Goal: Information Seeking & Learning: Find specific page/section

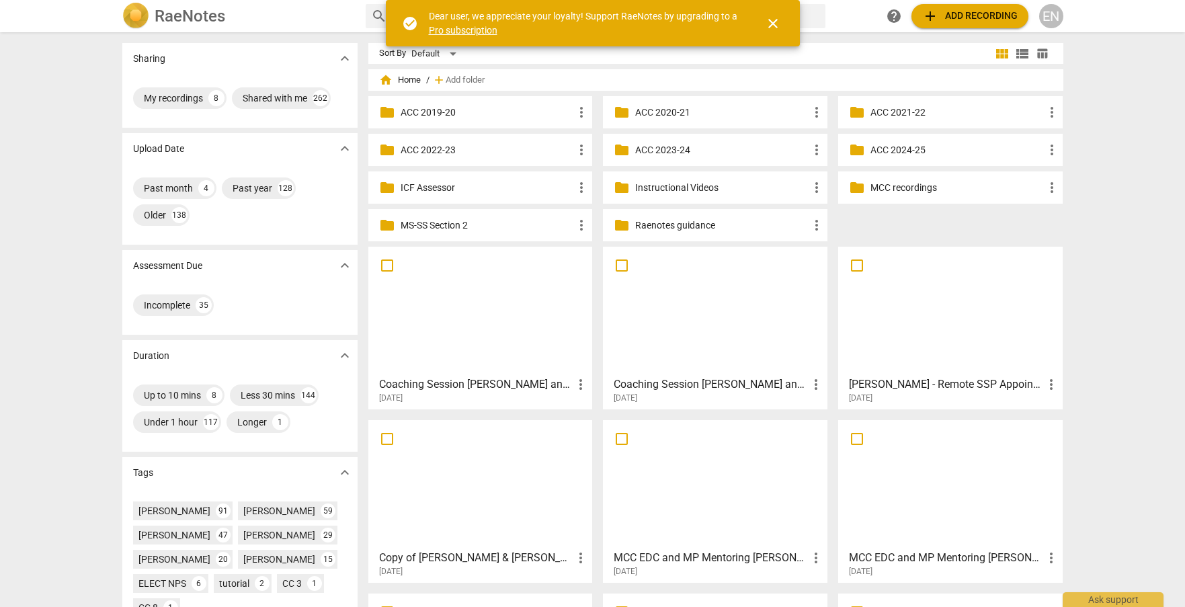
click at [377, 15] on span "search" at bounding box center [379, 16] width 16 height 16
click at [774, 24] on span "close" at bounding box center [773, 23] width 16 height 16
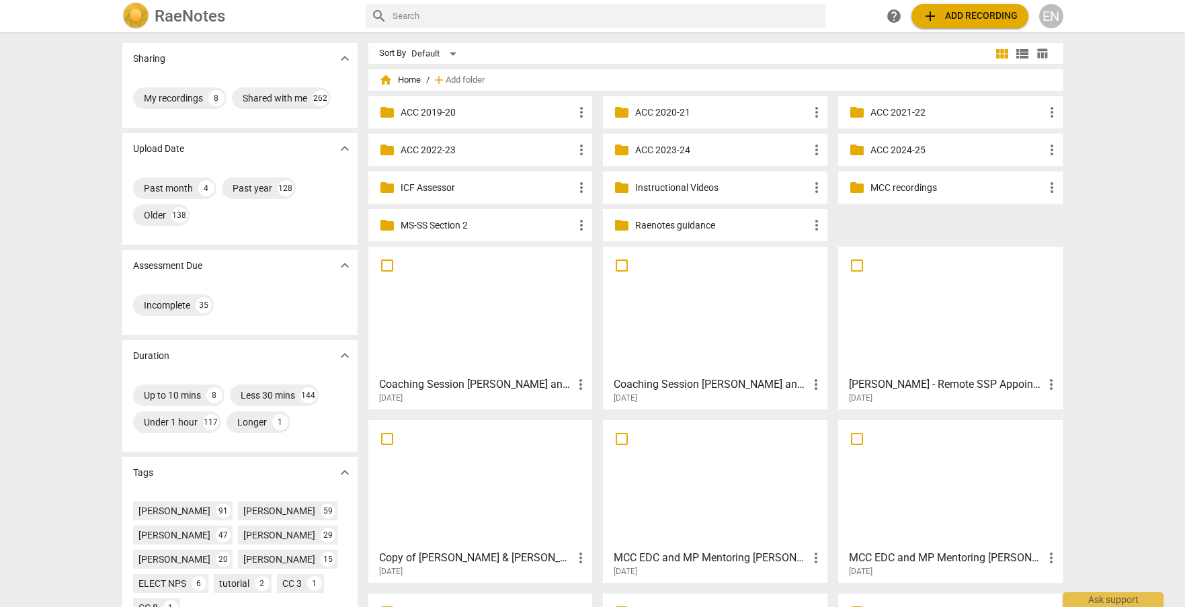
click at [545, 14] on input "text" at bounding box center [607, 16] width 428 height 22
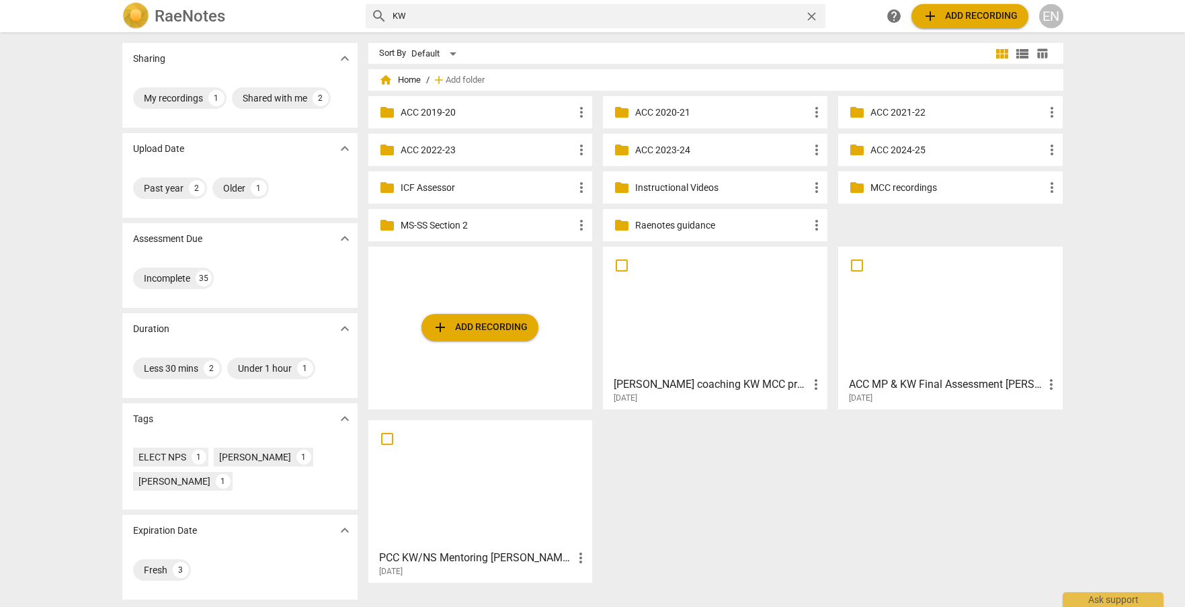
click at [530, 16] on input "KW" at bounding box center [596, 16] width 407 height 22
type input "K"
type input "[PERSON_NAME]"
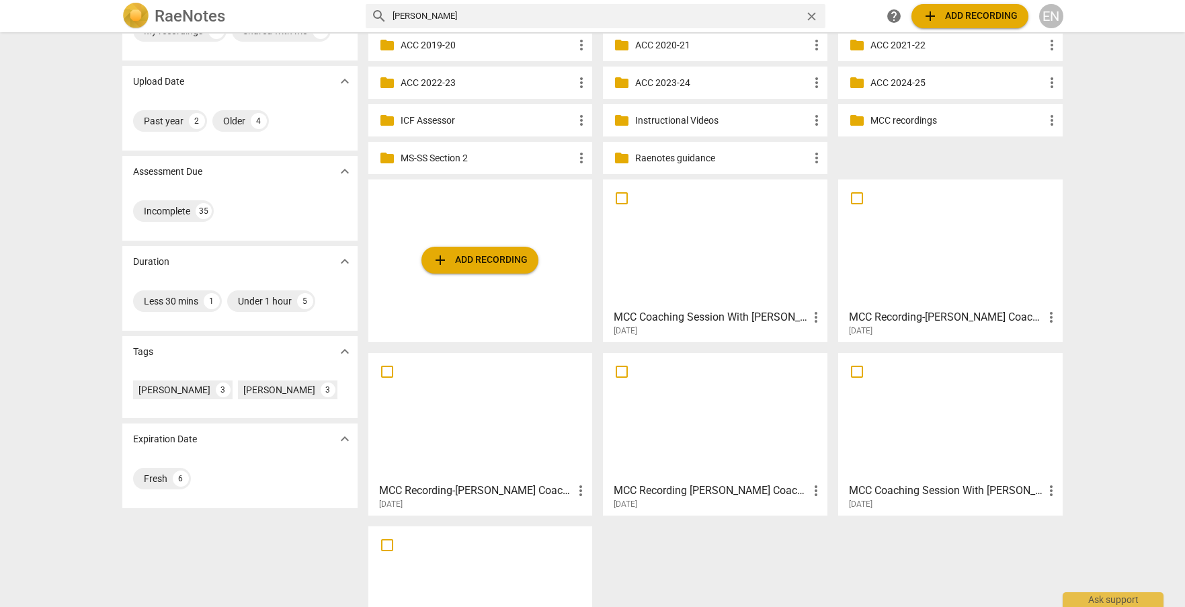
scroll to position [160, 0]
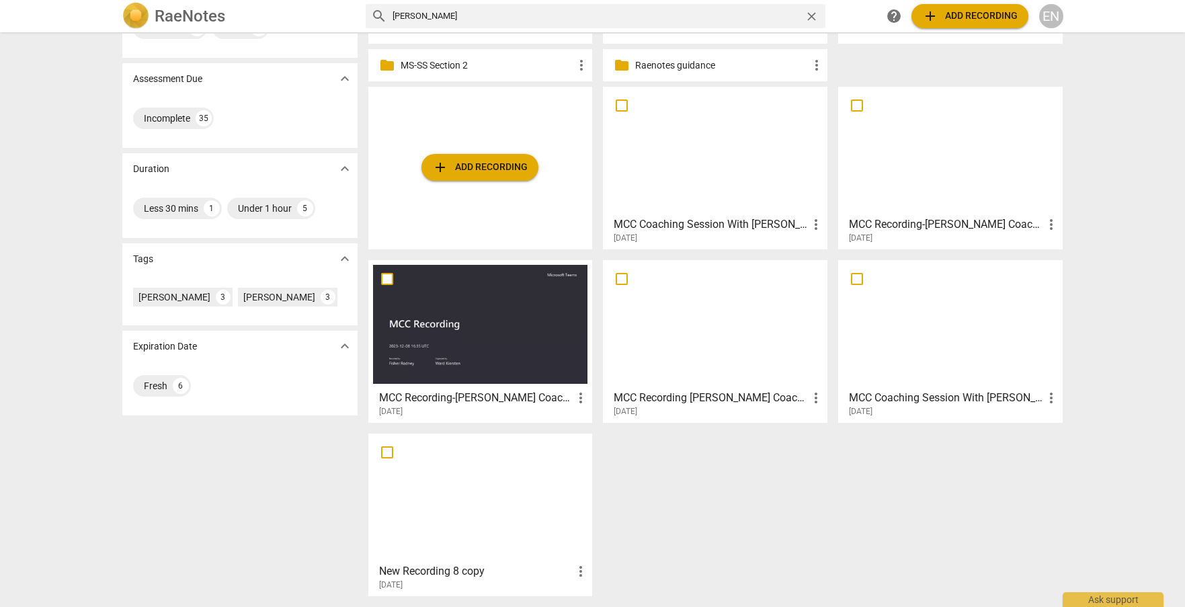
click at [498, 503] on div at bounding box center [480, 497] width 215 height 119
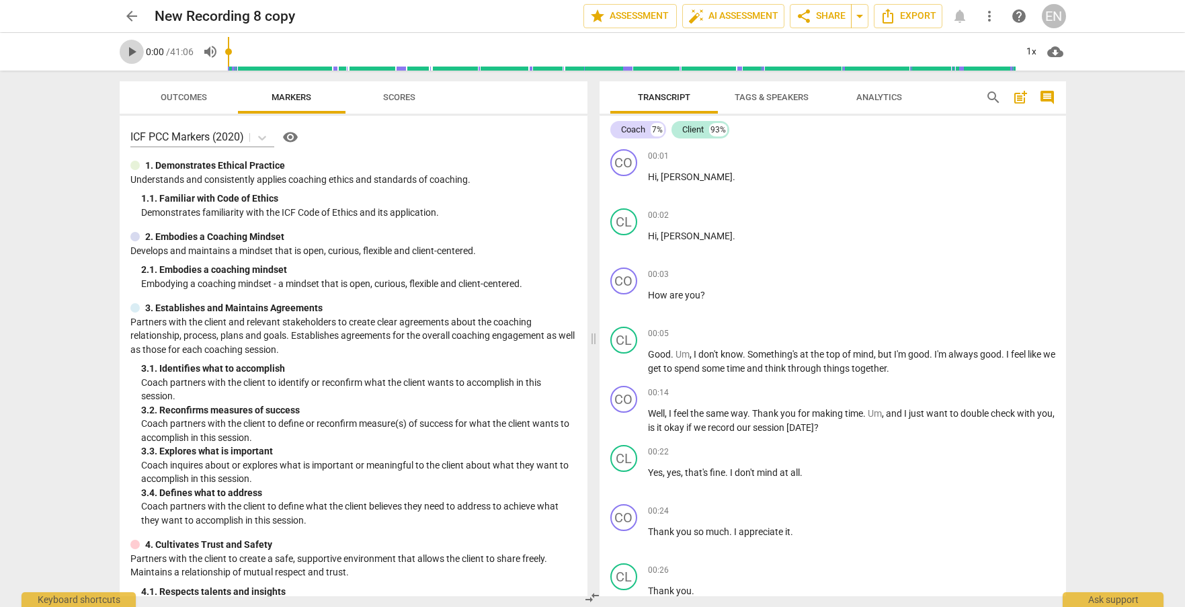
click at [133, 58] on span "play_arrow" at bounding box center [132, 52] width 16 height 16
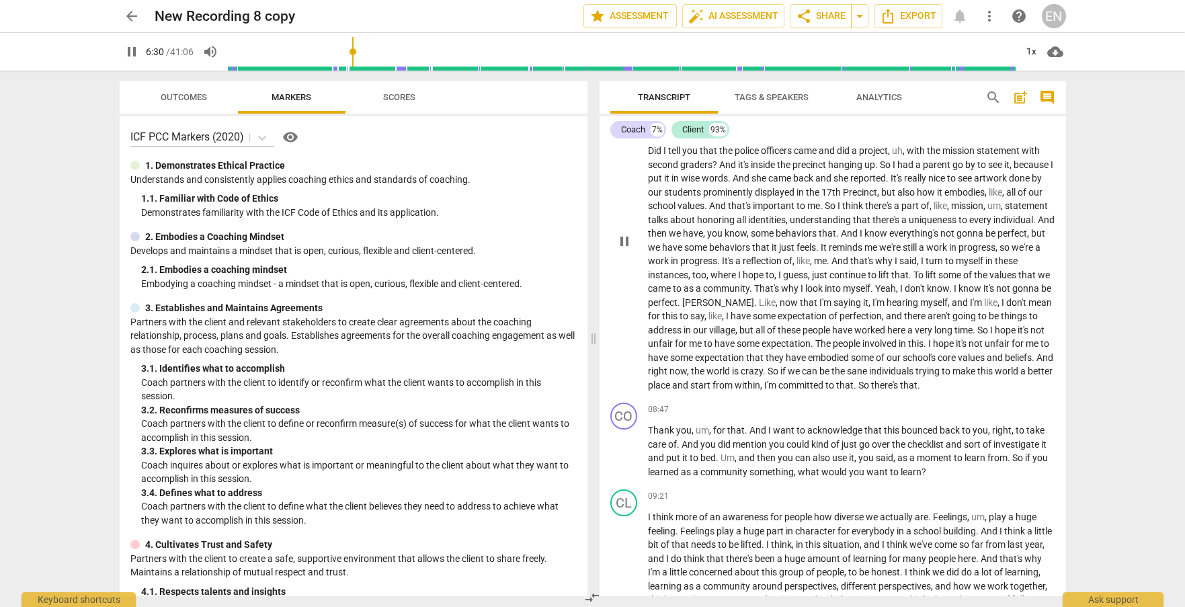
scroll to position [1508, 0]
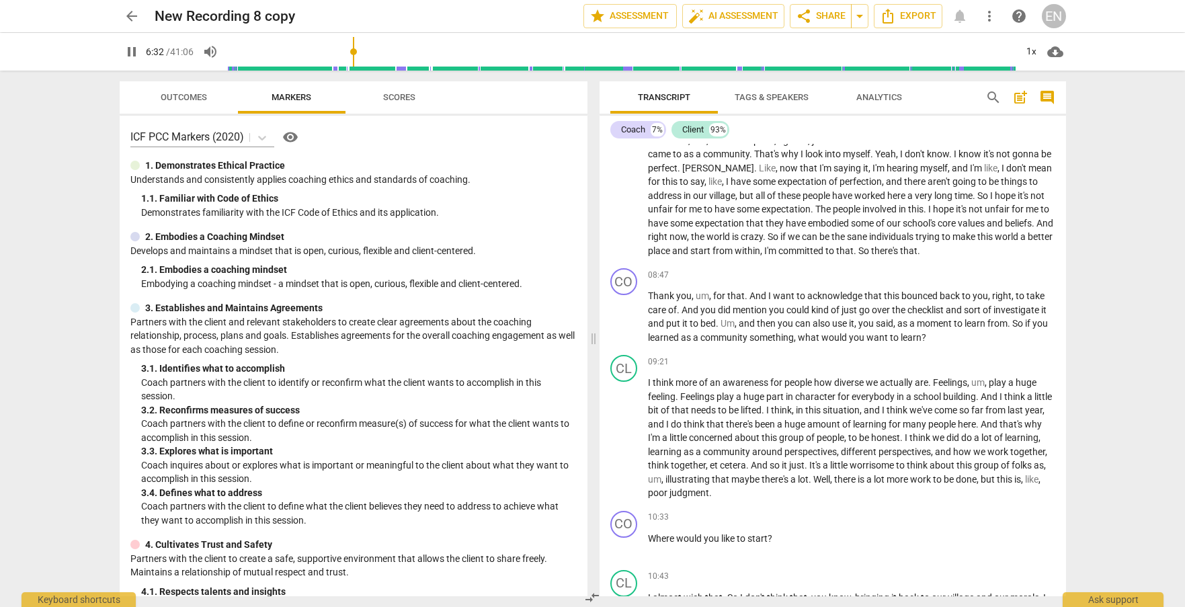
click at [984, 173] on span "like" at bounding box center [990, 168] width 13 height 11
click at [933, 214] on span "hope" at bounding box center [944, 209] width 23 height 11
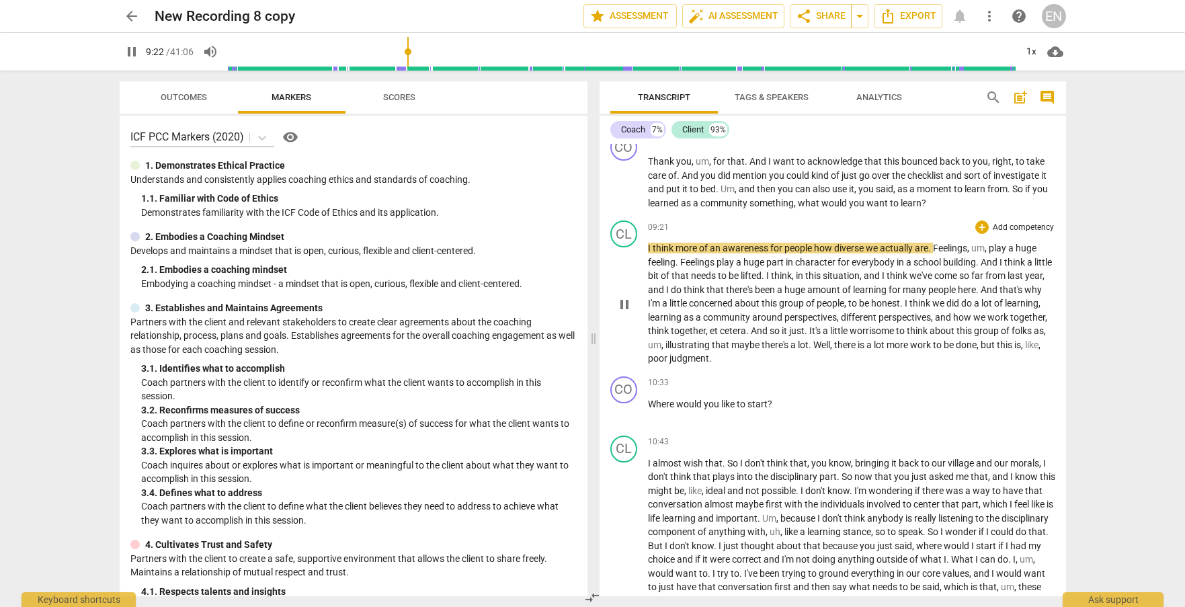
scroll to position [1710, 0]
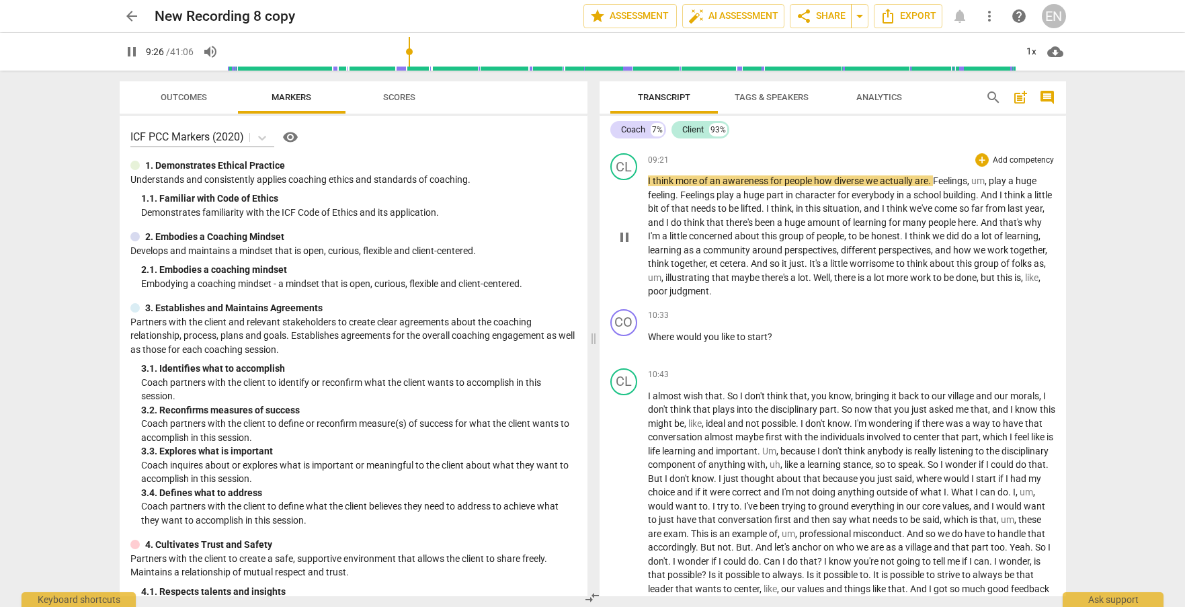
click at [850, 269] on span "little" at bounding box center [839, 263] width 19 height 11
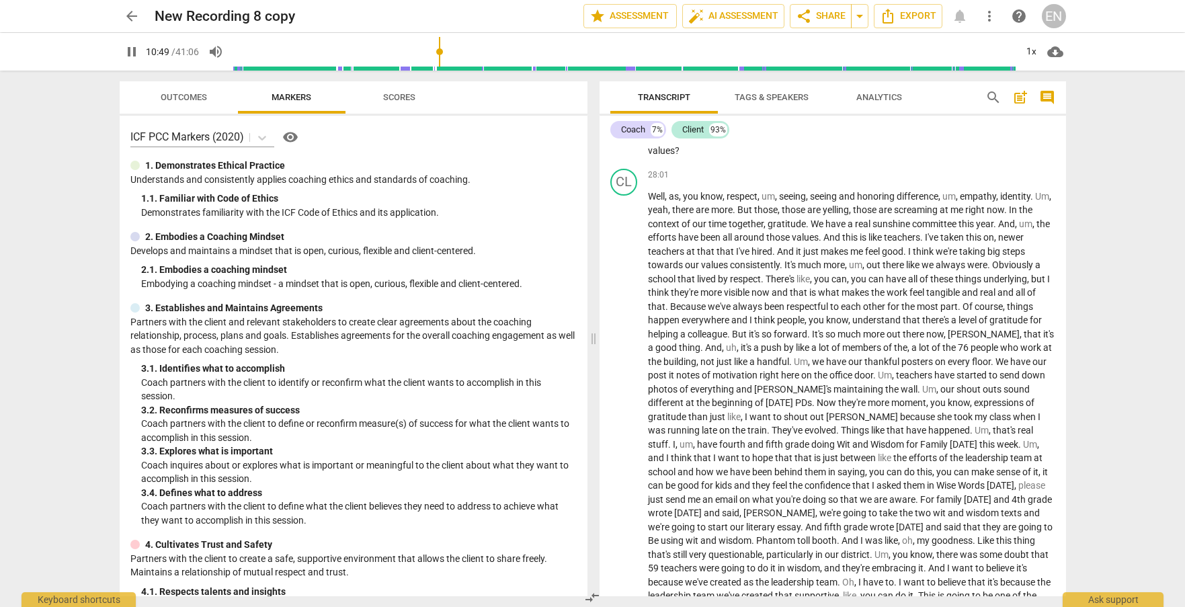
scroll to position [4802, 0]
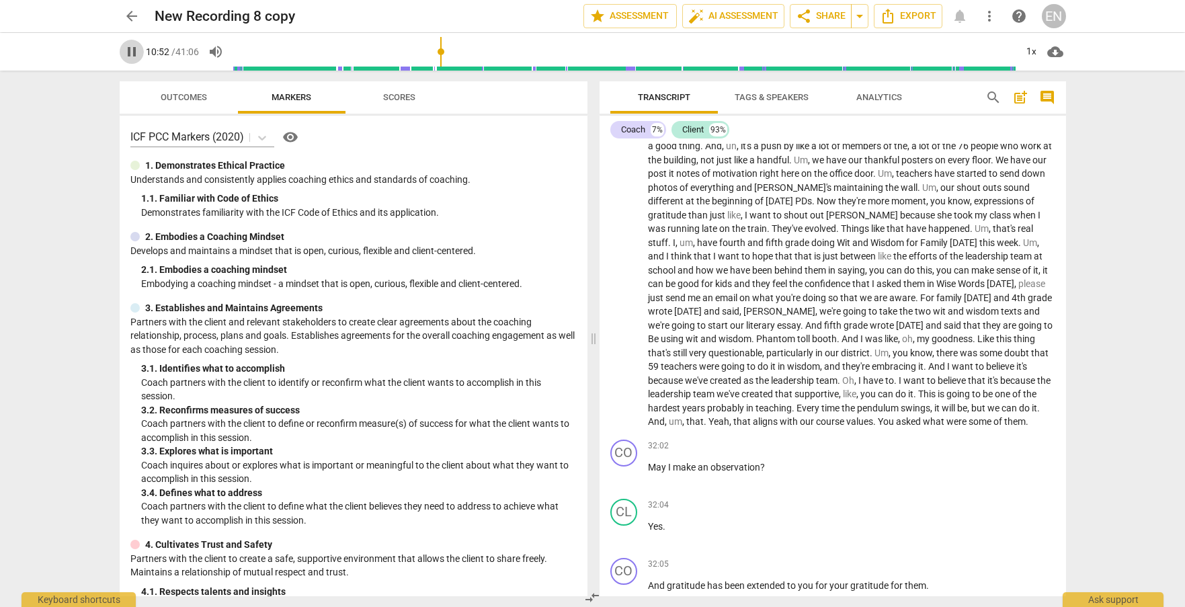
click at [135, 48] on span "pause" at bounding box center [132, 52] width 16 height 16
type input "652"
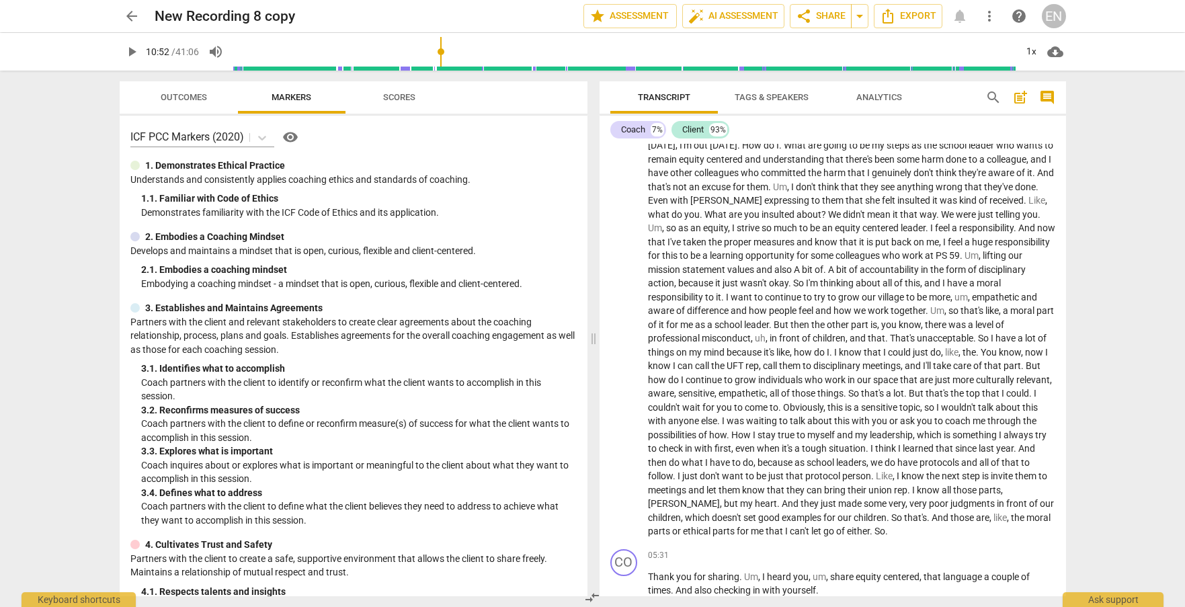
scroll to position [164, 0]
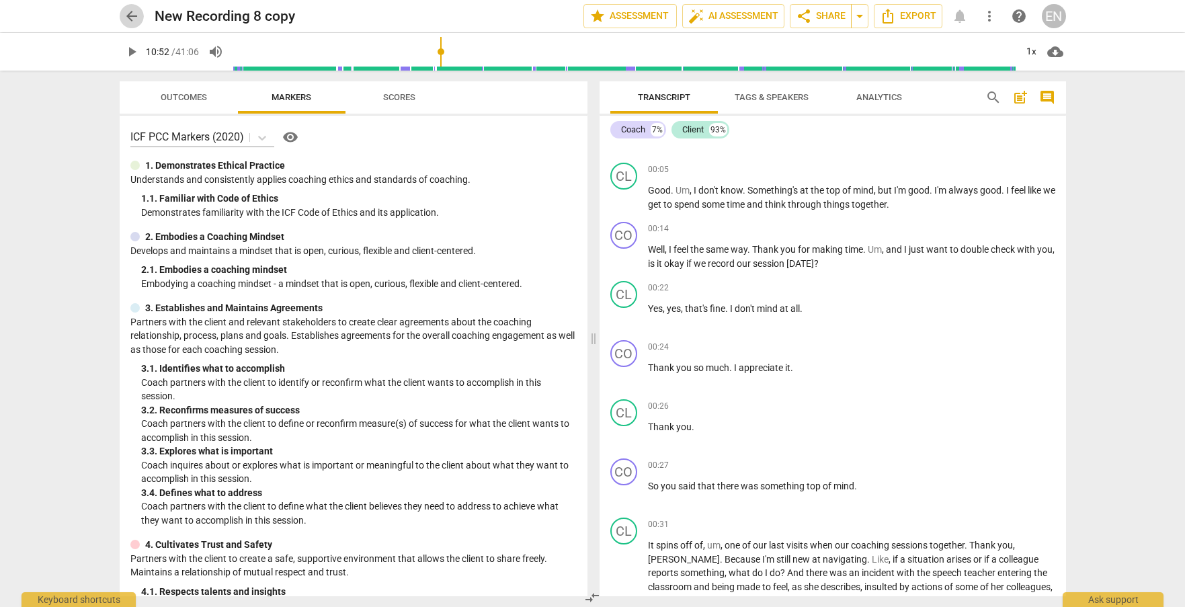
click at [130, 22] on span "arrow_back" at bounding box center [132, 16] width 16 height 16
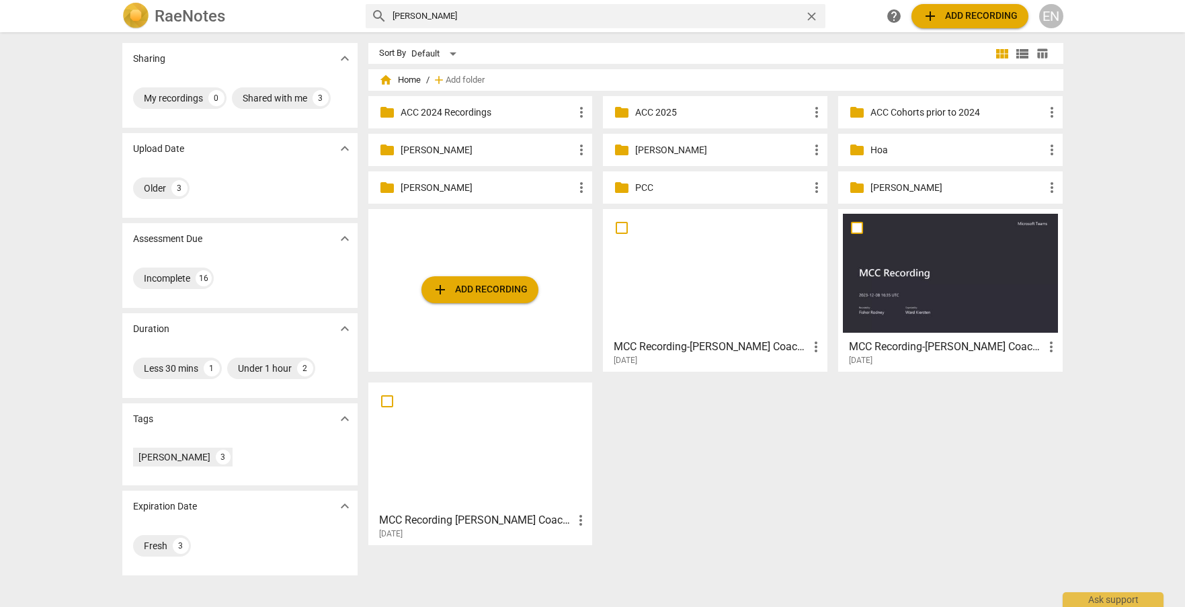
click at [649, 184] on p "PCC" at bounding box center [721, 188] width 173 height 14
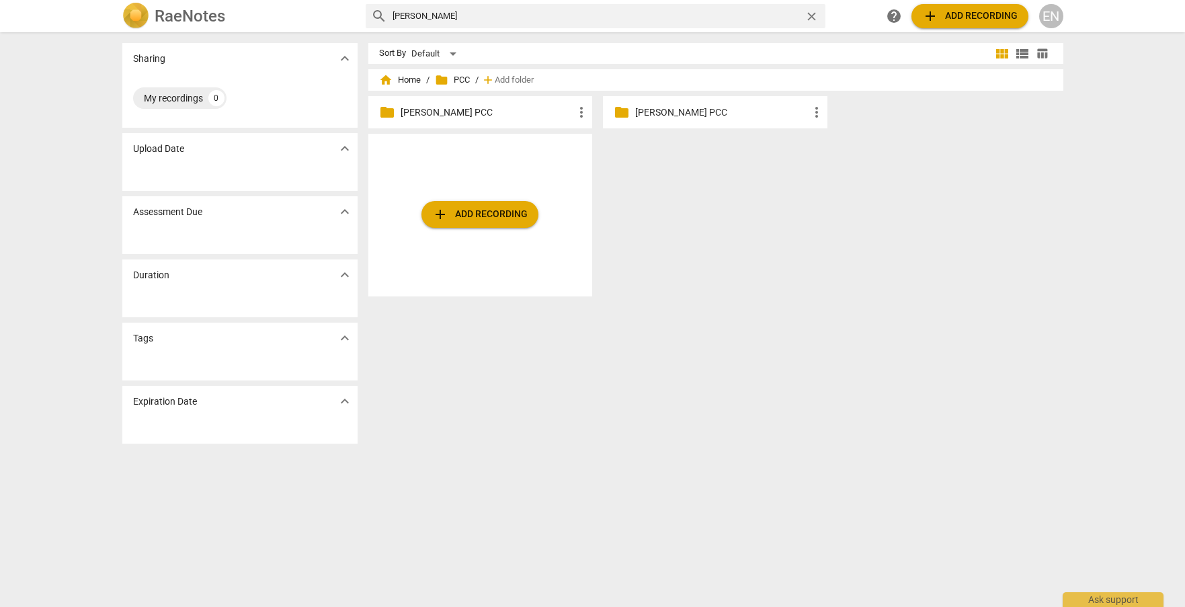
click at [407, 115] on p "[PERSON_NAME] PCC" at bounding box center [487, 113] width 173 height 14
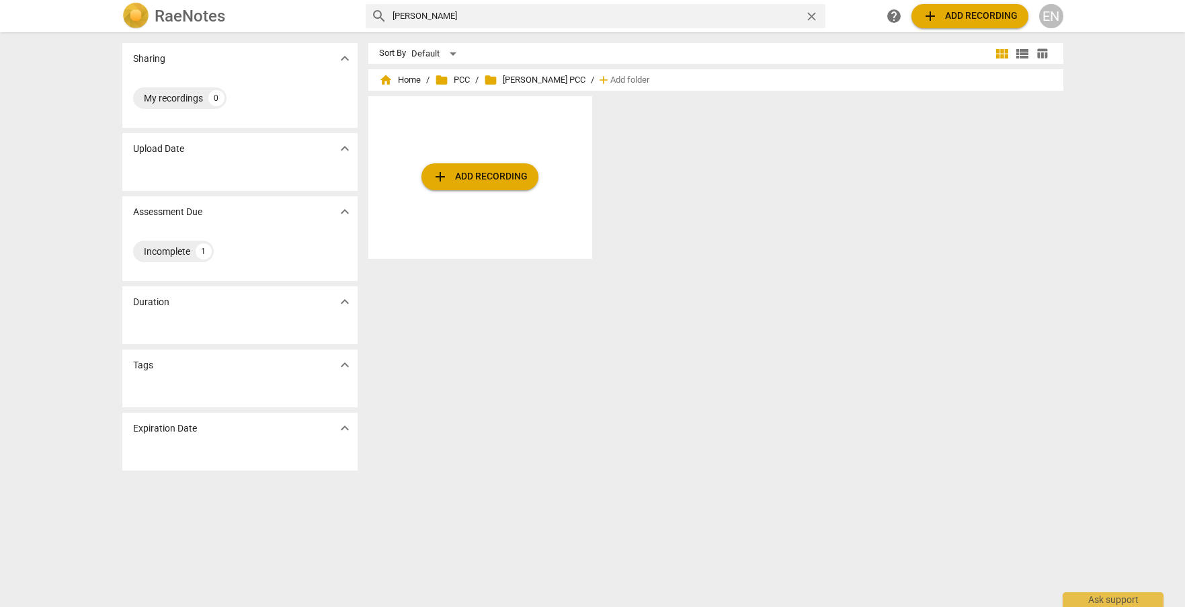
click at [524, 80] on span "folder Sharif Rucker PCC" at bounding box center [535, 79] width 102 height 13
click at [452, 87] on div "home Home / folder PCC / folder Sharif Rucker PCC / add Add folder" at bounding box center [716, 80] width 674 height 22
click at [454, 79] on span "folder PCC" at bounding box center [452, 79] width 35 height 13
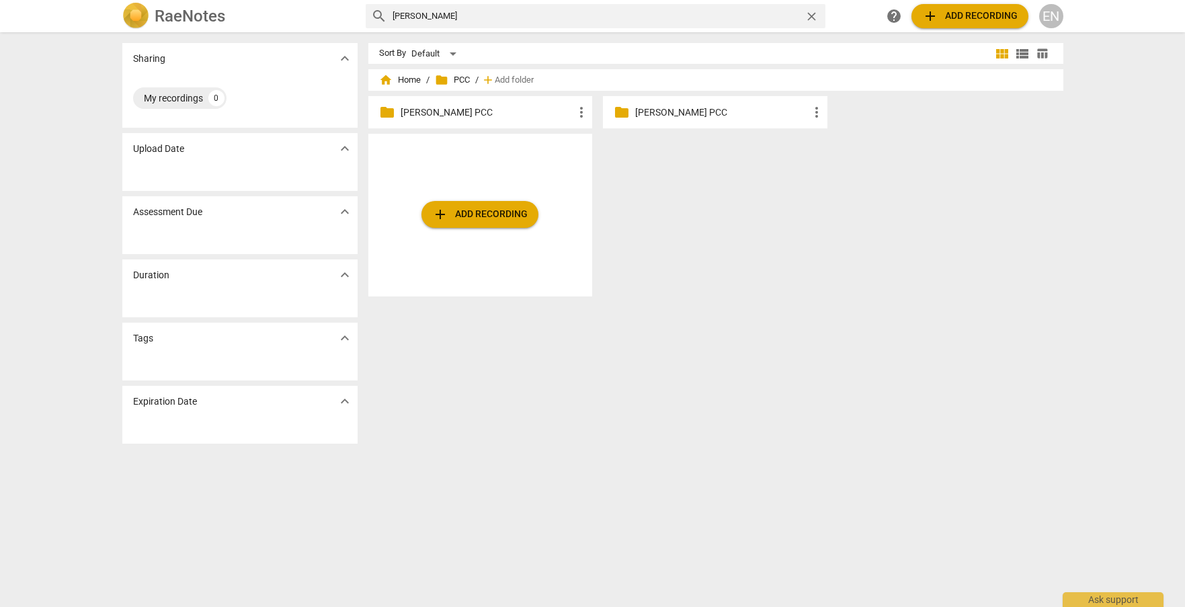
click at [676, 106] on p "[PERSON_NAME] PCC" at bounding box center [721, 113] width 173 height 14
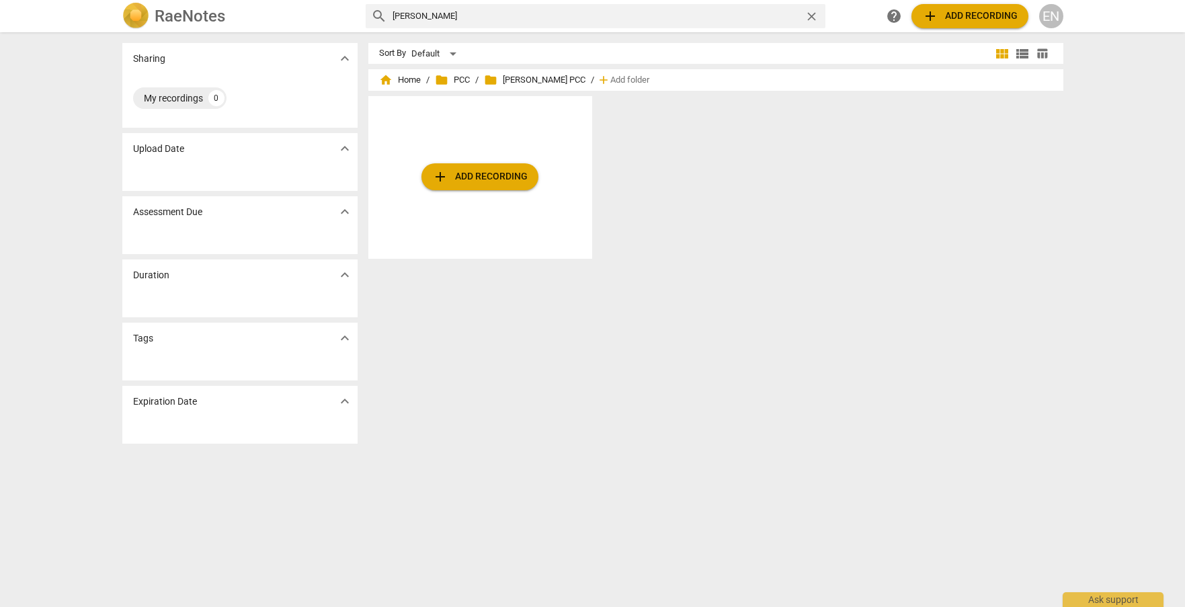
click at [458, 71] on div "home Home / folder PCC / folder Susan Green PCC / add Add folder" at bounding box center [716, 80] width 674 height 22
click at [458, 73] on div "home Home / folder PCC / folder Susan Green PCC / add Add folder" at bounding box center [716, 80] width 674 height 22
click at [459, 79] on span "folder PCC" at bounding box center [452, 79] width 35 height 13
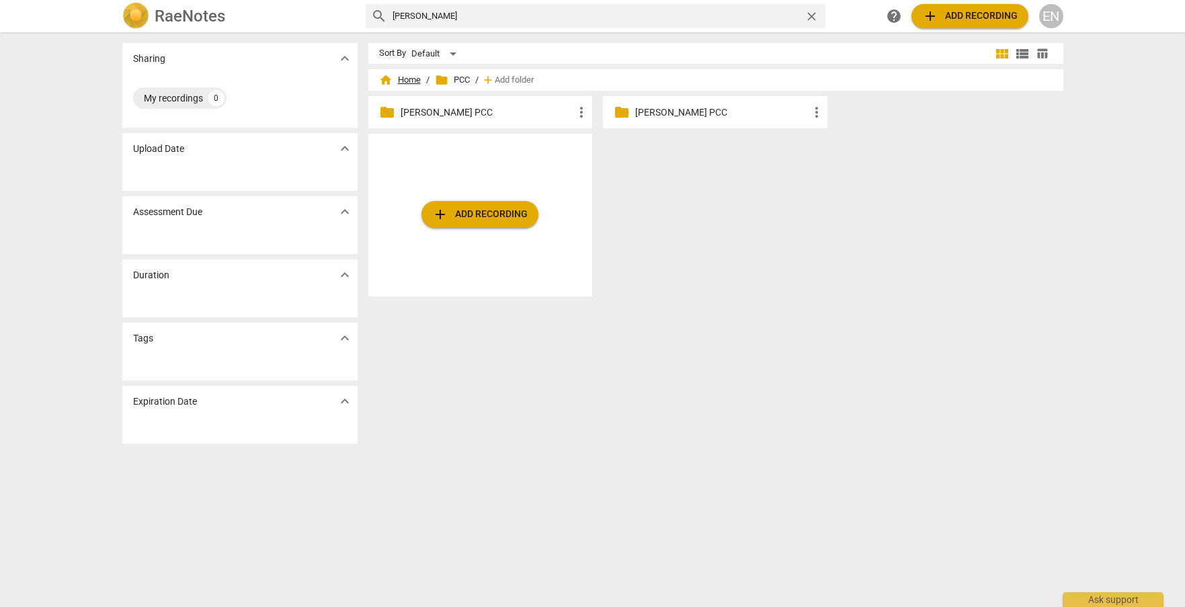
click at [400, 78] on span "home Home" at bounding box center [400, 79] width 42 height 13
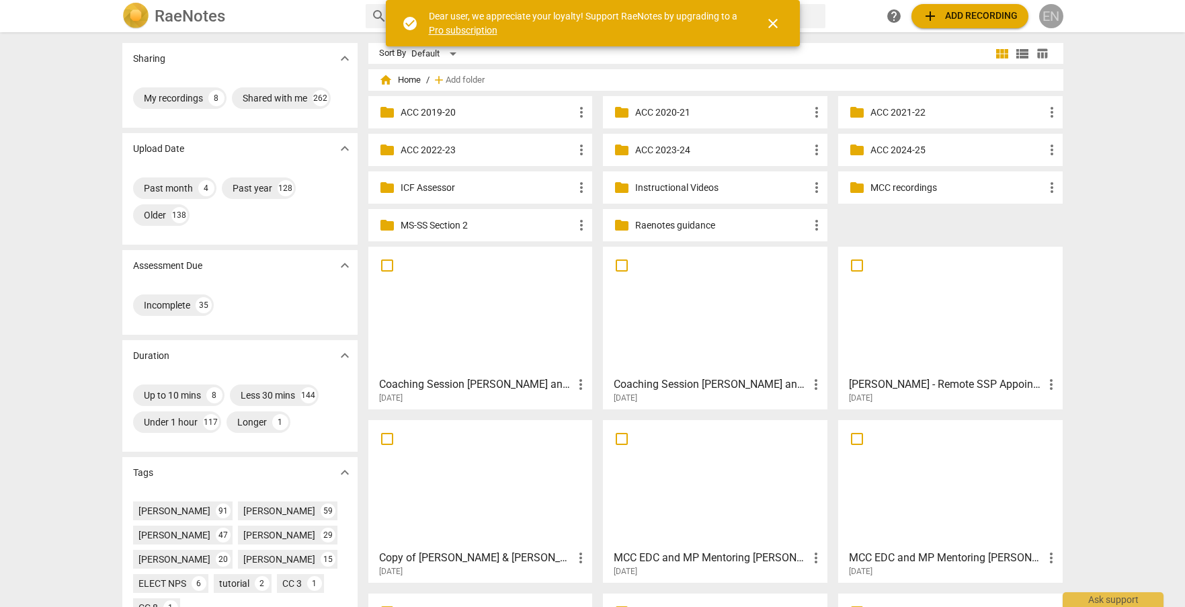
click at [1057, 18] on div "EN" at bounding box center [1051, 16] width 24 height 24
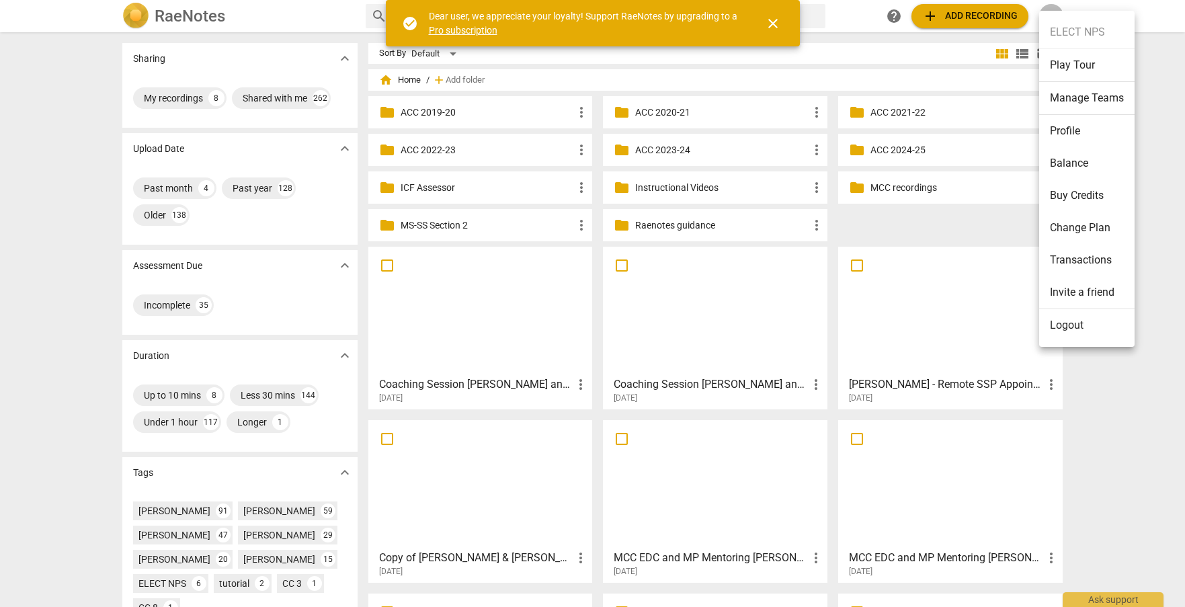
click at [1076, 323] on li "Logout" at bounding box center [1086, 325] width 95 height 32
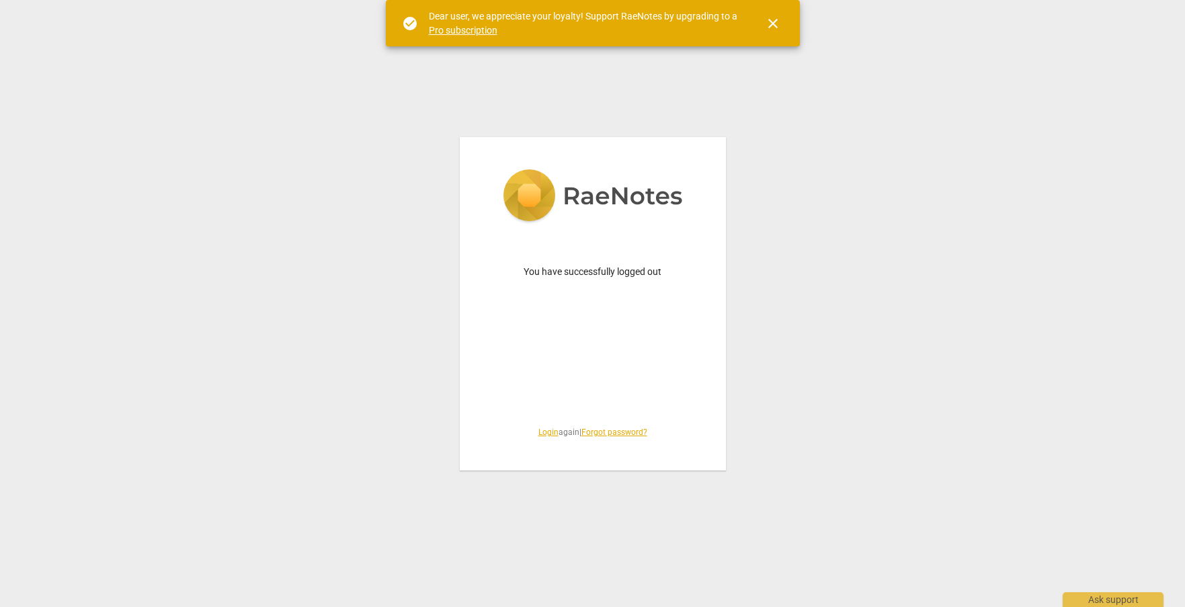
click at [540, 432] on link "Login" at bounding box center [548, 432] width 20 height 9
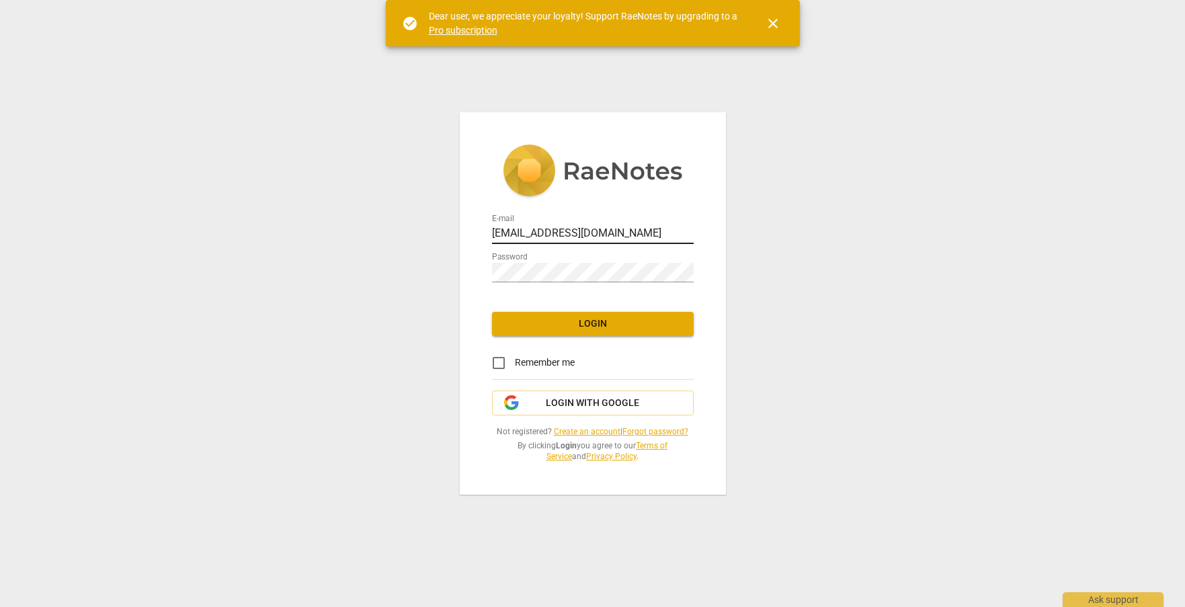
click at [594, 239] on input "[EMAIL_ADDRESS][DOMAIN_NAME]" at bounding box center [593, 234] width 202 height 19
type input "[EMAIL_ADDRESS][DOMAIN_NAME]"
click at [586, 321] on span "Login" at bounding box center [593, 323] width 180 height 13
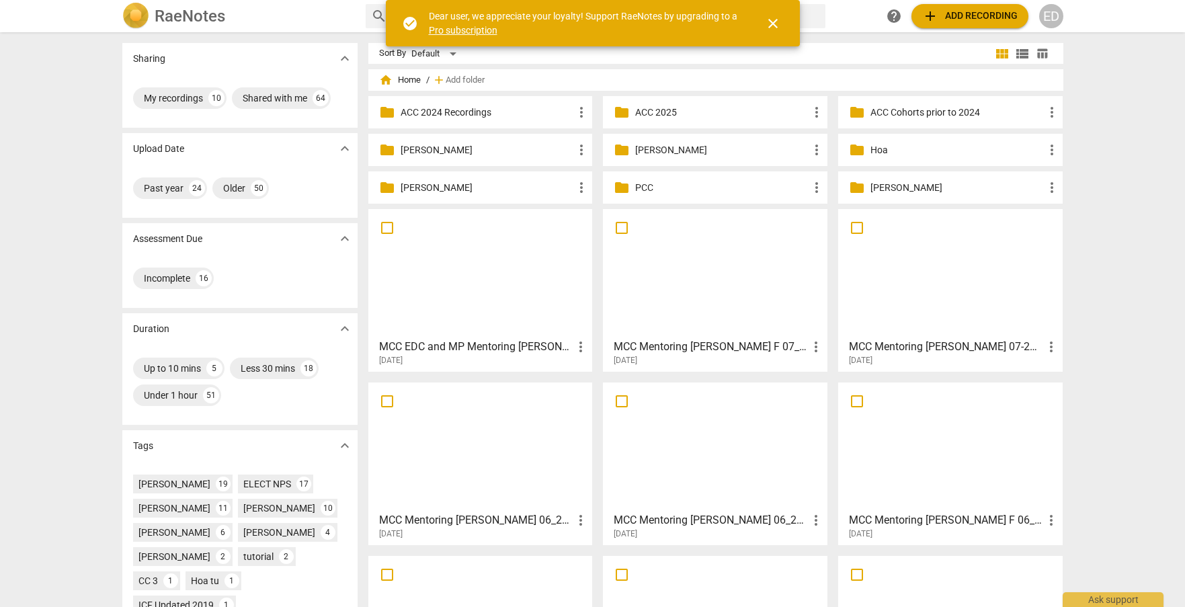
click at [617, 184] on span "folder" at bounding box center [622, 187] width 16 height 16
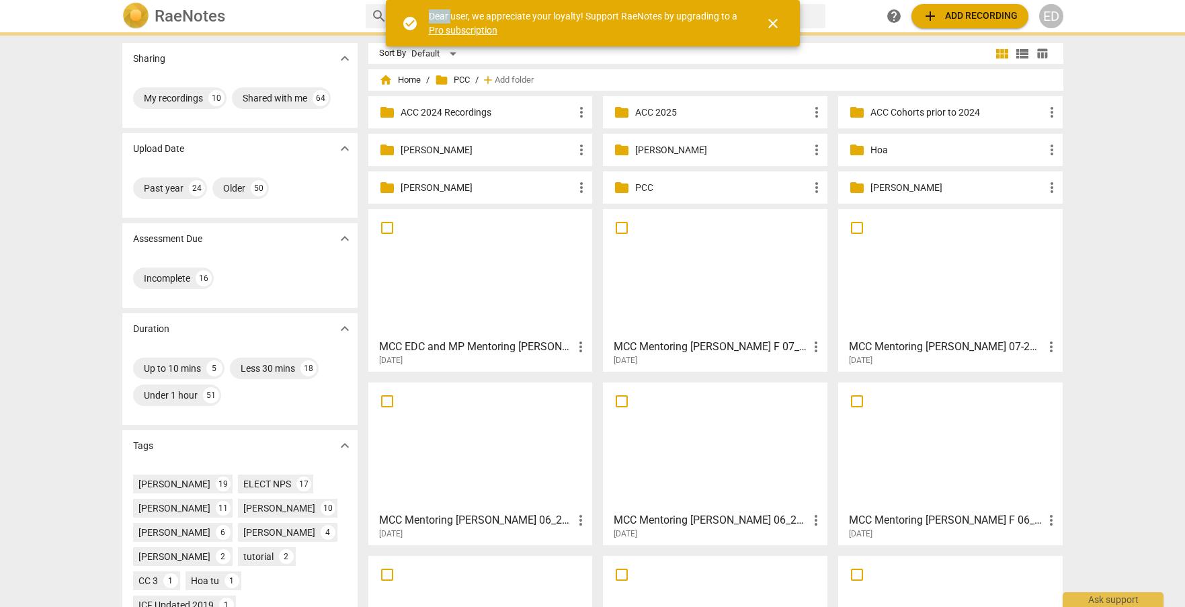
click at [617, 209] on div "MCC EDC and MP Mentoring [PERSON_NAME] 7_25 Strong Contender more_vert [DATE] M…" at bounding box center [721, 469] width 706 height 520
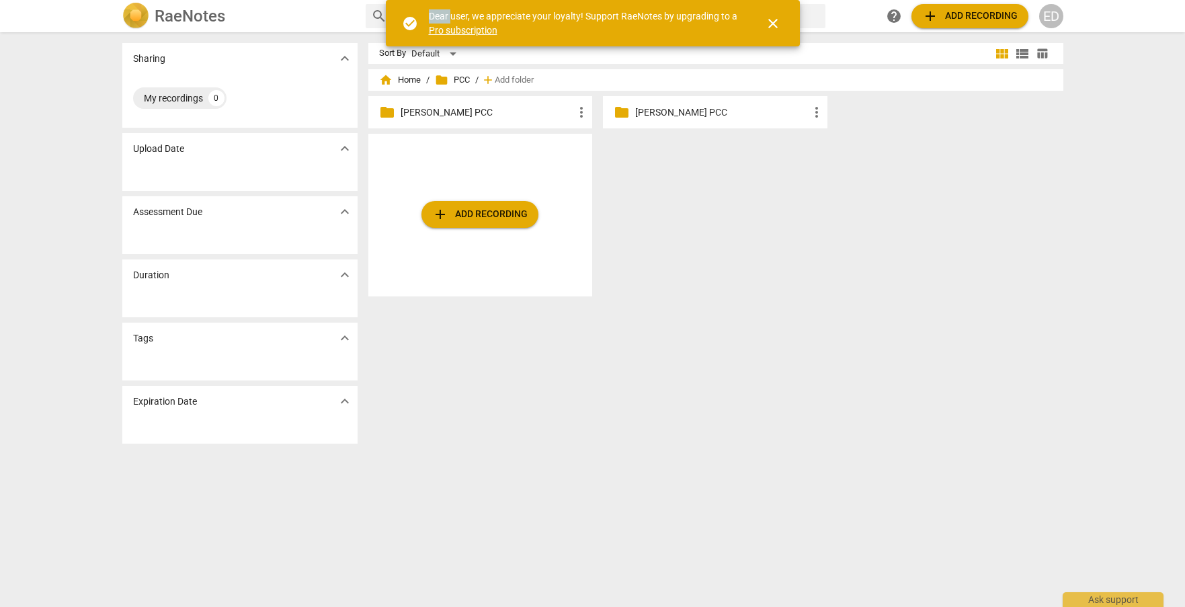
click at [776, 28] on span "close" at bounding box center [773, 23] width 16 height 16
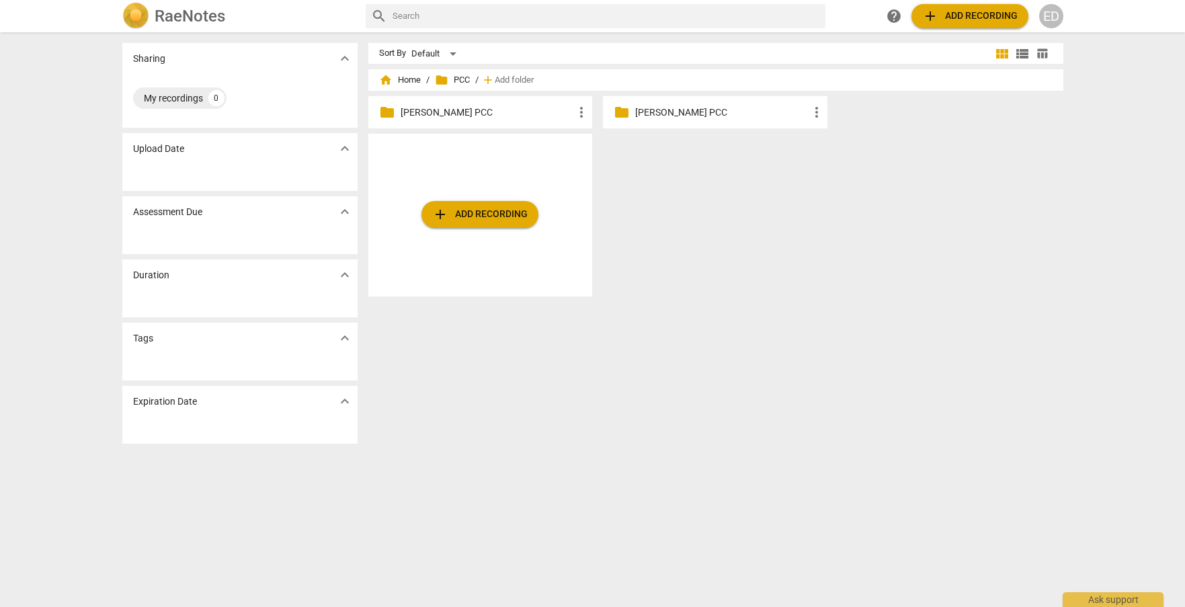
click at [178, 13] on h2 "RaeNotes" at bounding box center [190, 16] width 71 height 19
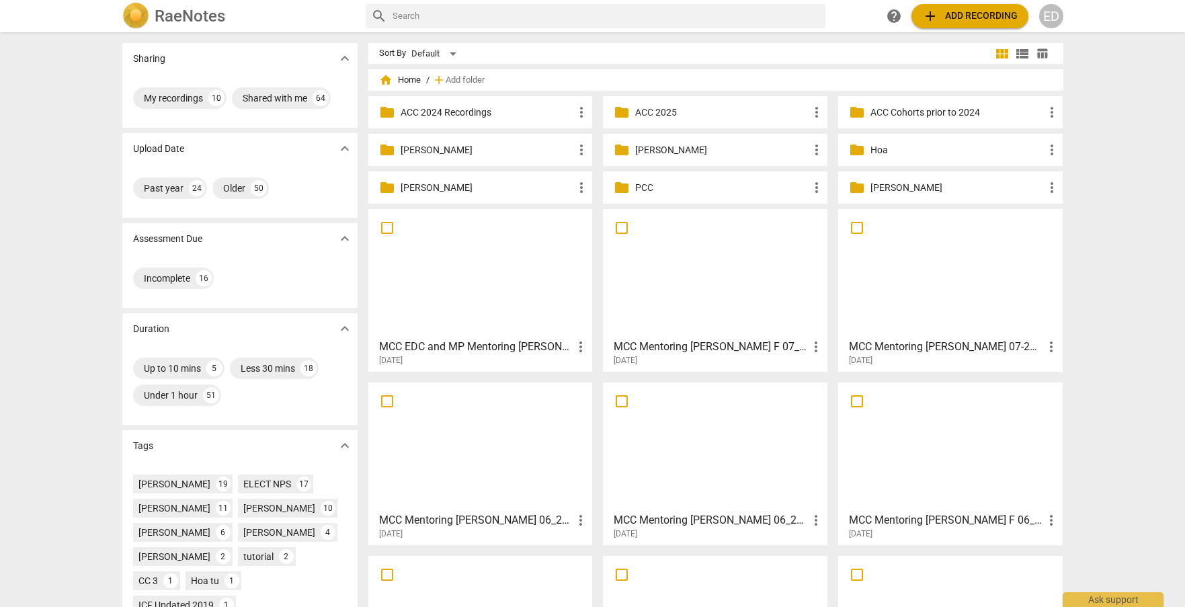
click at [405, 13] on input "text" at bounding box center [607, 16] width 428 height 22
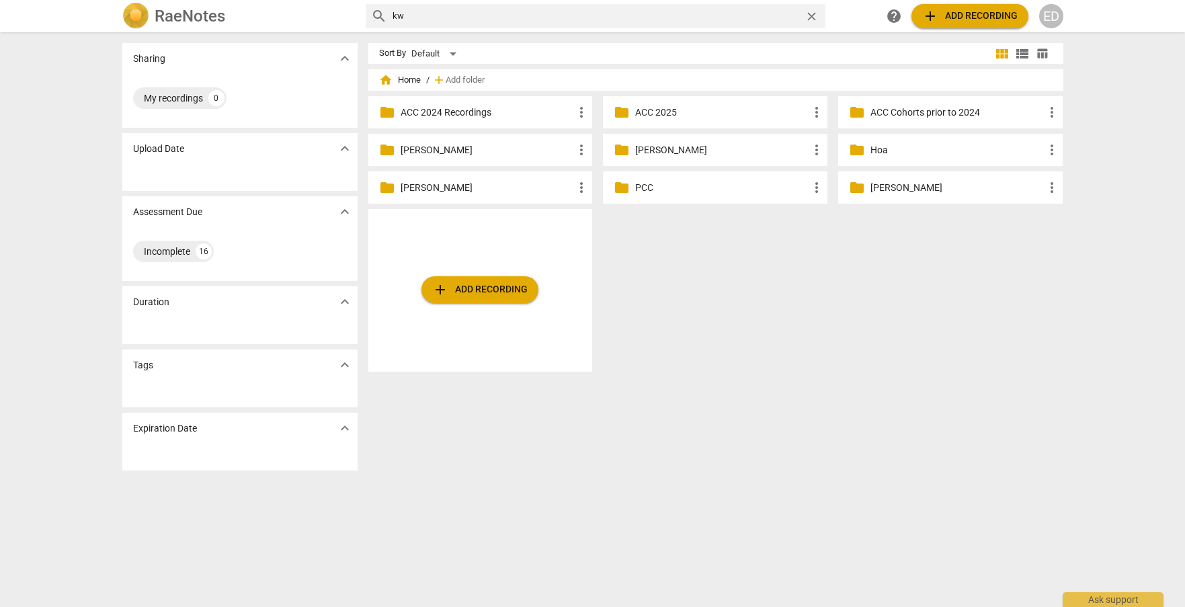
click at [419, 24] on input "kw" at bounding box center [596, 16] width 407 height 22
type input "k"
type input "KW"
click at [402, 147] on p "[PERSON_NAME]" at bounding box center [487, 150] width 173 height 14
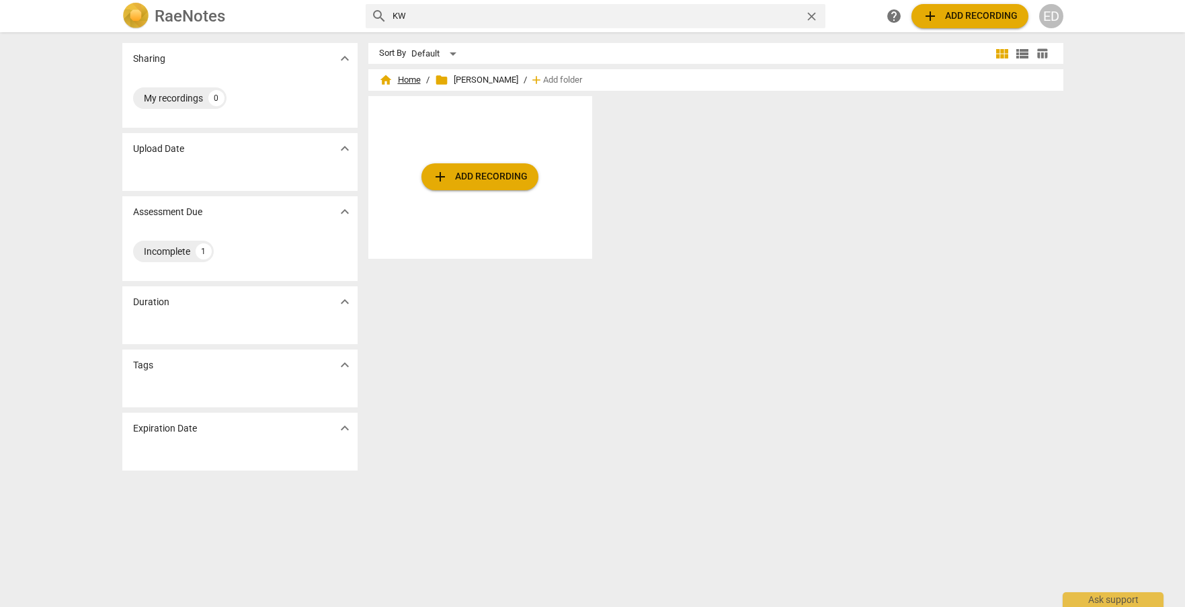
click at [407, 83] on span "home Home" at bounding box center [400, 79] width 42 height 13
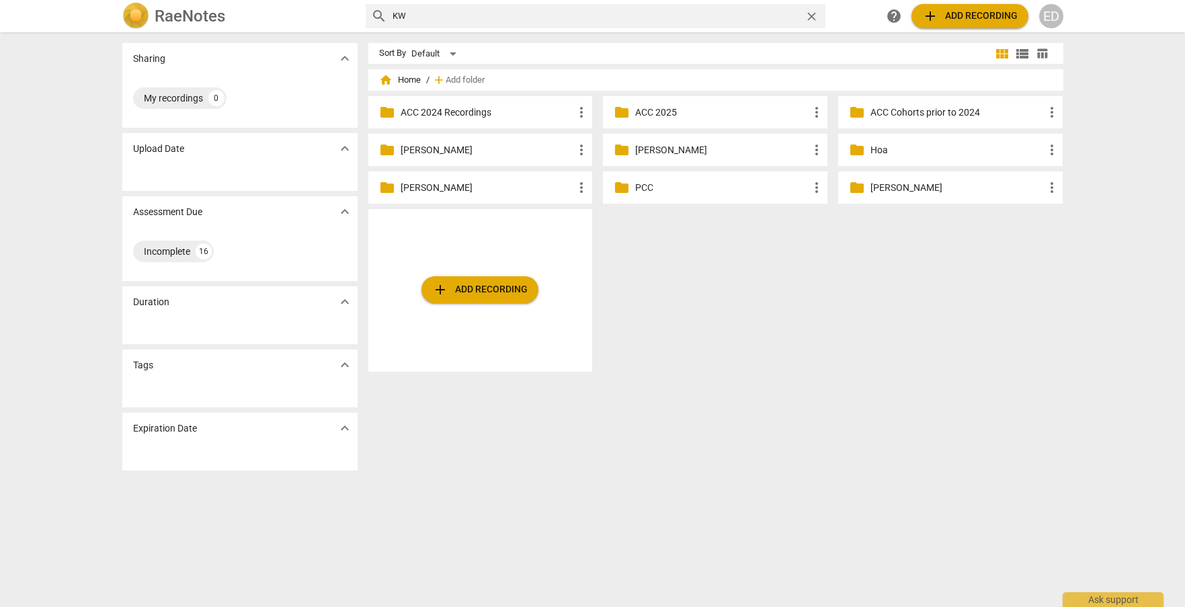
click at [851, 190] on span "folder" at bounding box center [857, 187] width 16 height 16
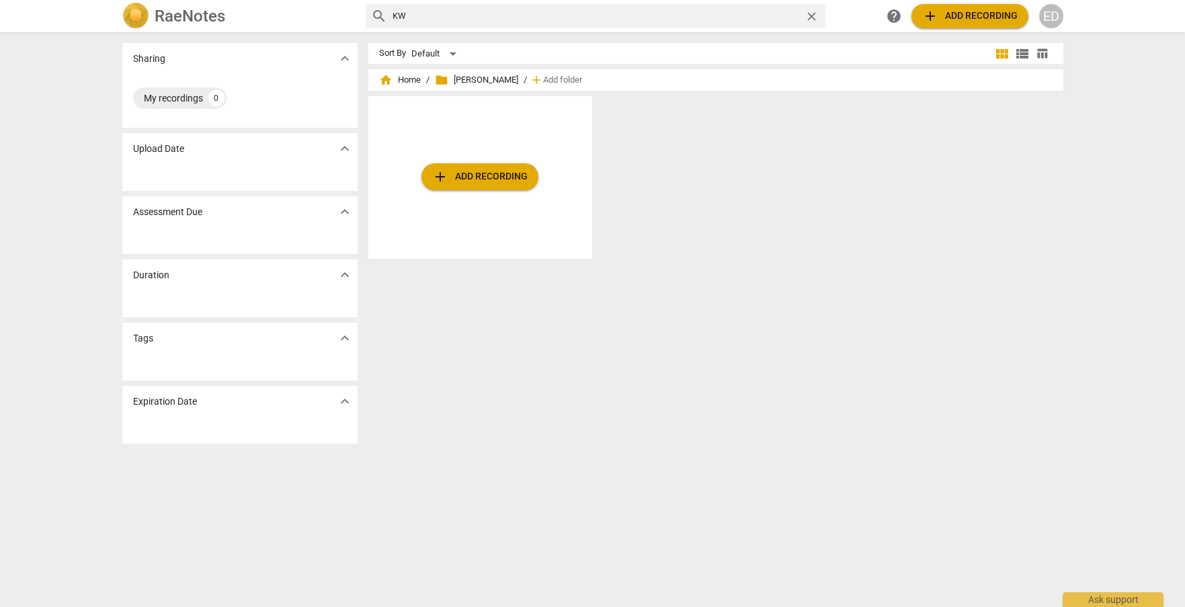
click at [460, 85] on span "folder [PERSON_NAME]" at bounding box center [476, 79] width 83 height 13
click at [461, 81] on span "folder [PERSON_NAME]" at bounding box center [476, 79] width 83 height 13
click at [435, 81] on span "folder" at bounding box center [441, 79] width 13 height 13
click at [446, 77] on span "folder" at bounding box center [441, 79] width 13 height 13
click at [399, 72] on div "home Home / folder [PERSON_NAME] / add Add folder" at bounding box center [716, 80] width 674 height 22
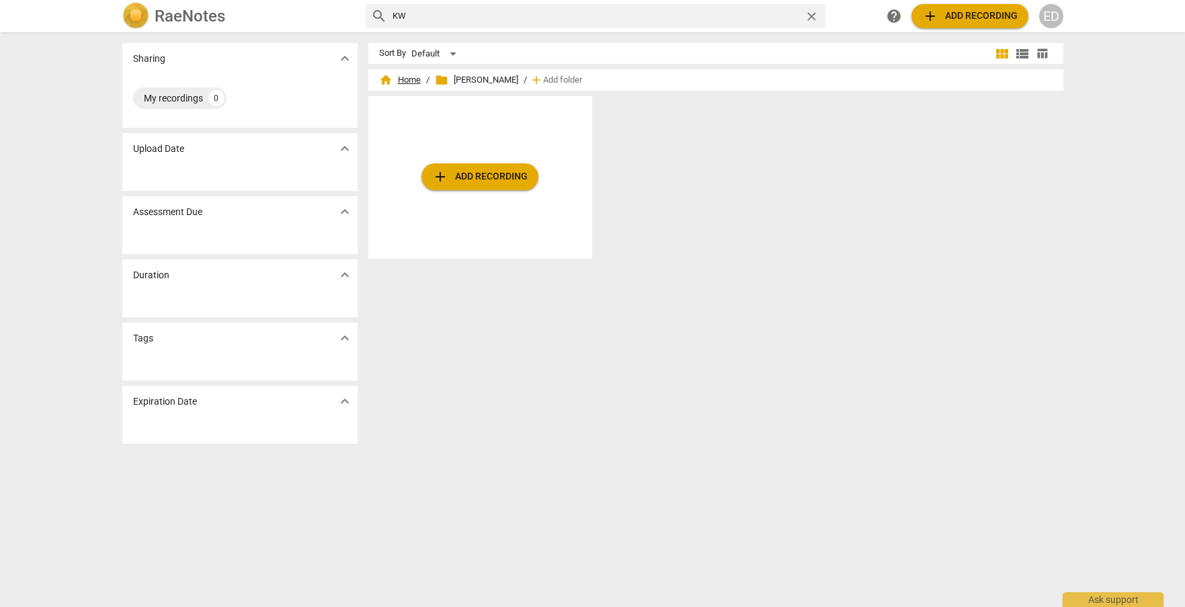
click at [409, 77] on span "home Home" at bounding box center [400, 79] width 42 height 13
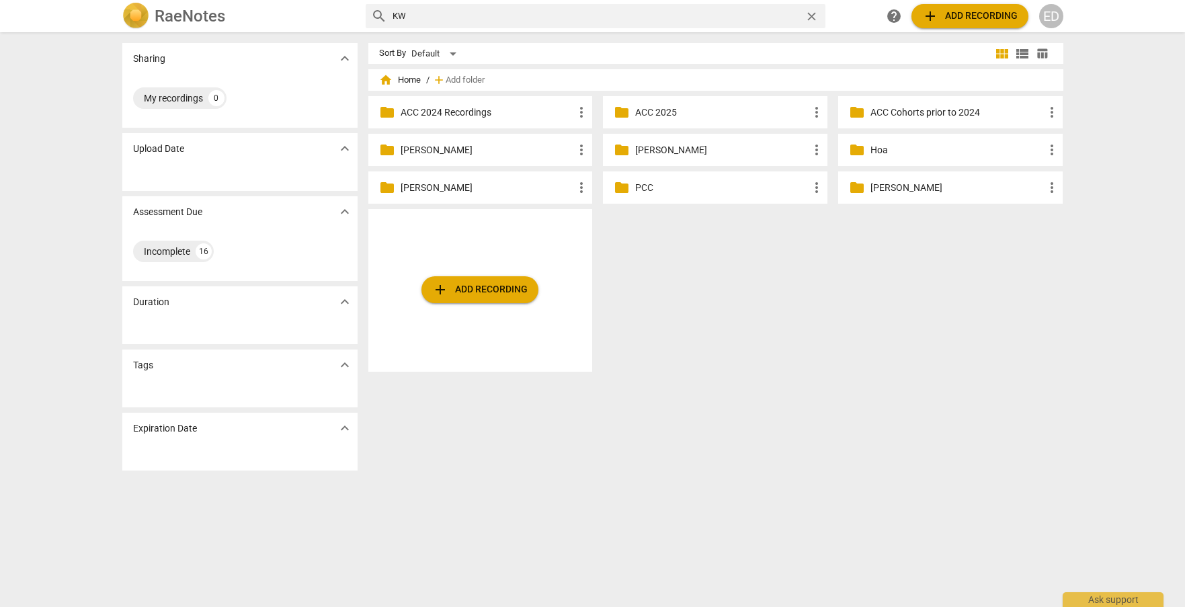
click at [878, 151] on p "Hoa" at bounding box center [957, 150] width 173 height 14
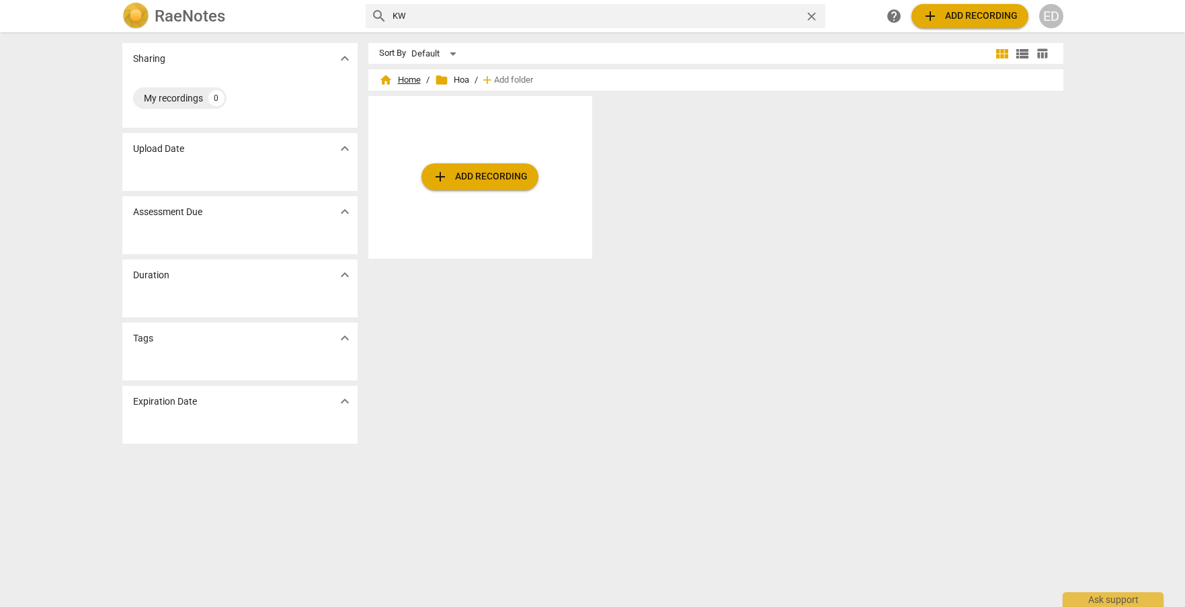
click at [409, 75] on span "home Home" at bounding box center [400, 79] width 42 height 13
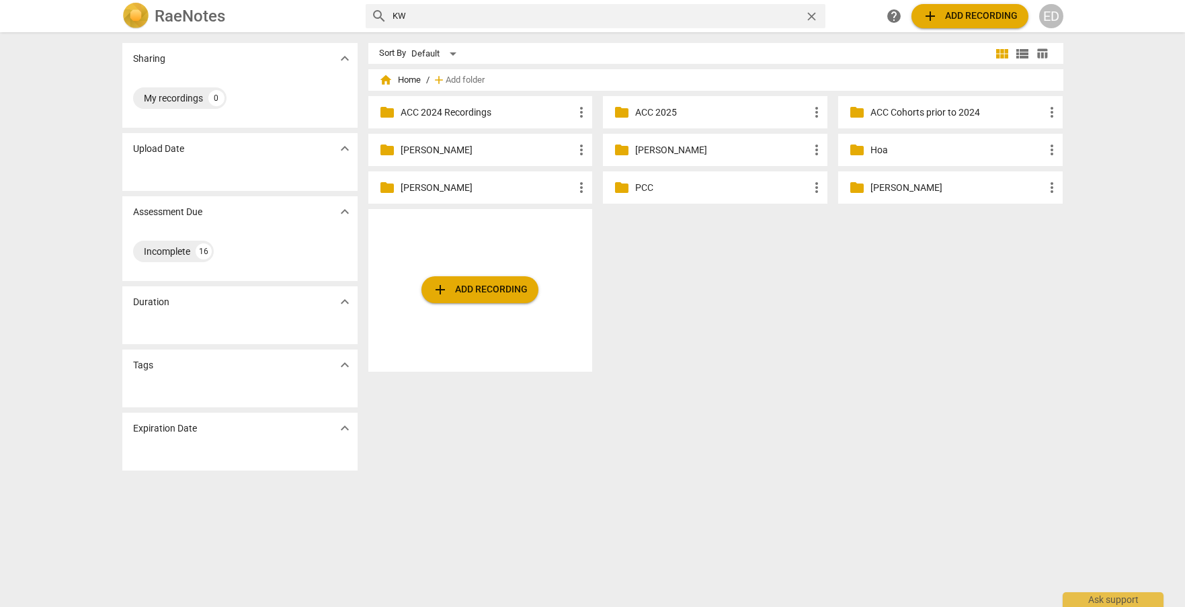
click at [394, 80] on span "home Home" at bounding box center [400, 79] width 42 height 13
click at [399, 81] on span "home Home" at bounding box center [400, 79] width 42 height 13
